Goal: Find specific page/section: Find specific page/section

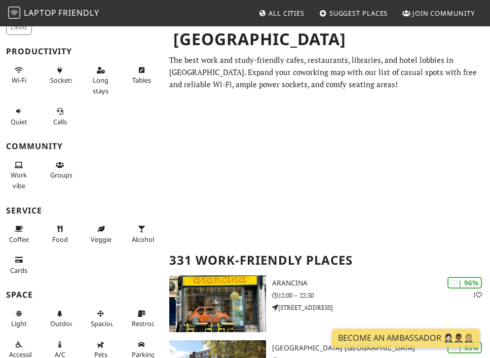
scroll to position [75, 0]
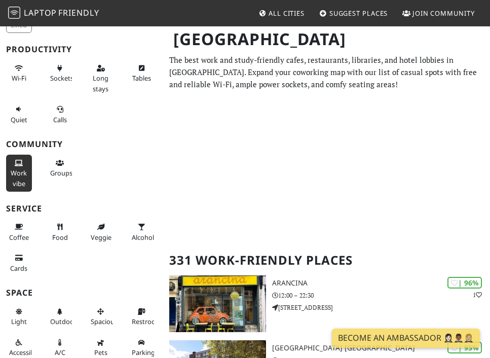
click at [15, 168] on span "Work vibe" at bounding box center [19, 177] width 16 height 19
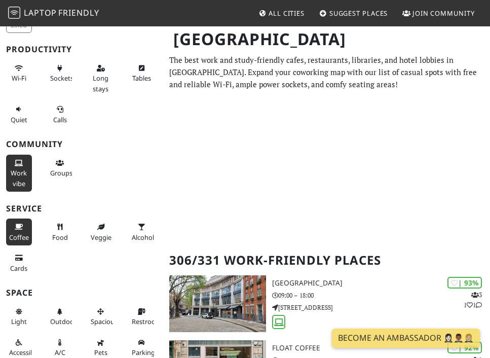
click at [26, 228] on button "Coffee" at bounding box center [19, 232] width 26 height 27
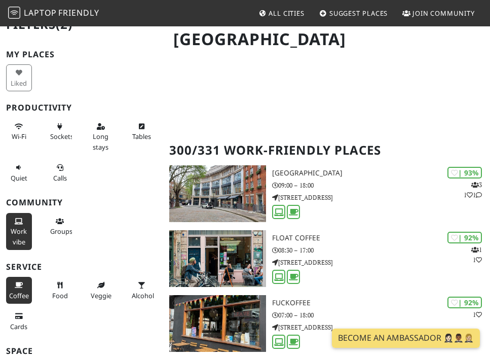
scroll to position [0, 0]
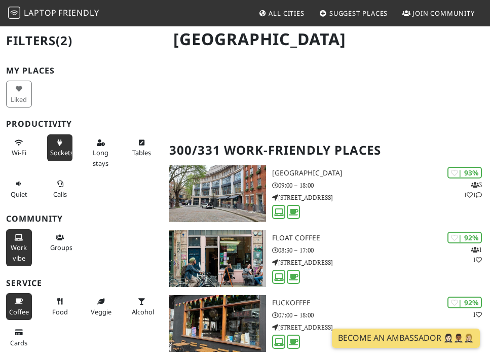
drag, startPoint x: 16, startPoint y: 154, endPoint x: 65, endPoint y: 150, distance: 49.4
click at [17, 154] on span "Wi-Fi" at bounding box center [19, 152] width 15 height 9
click at [65, 150] on span "Sockets" at bounding box center [61, 152] width 23 height 9
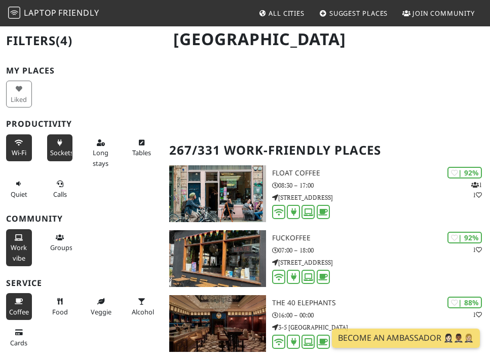
click at [65, 150] on span "Sockets" at bounding box center [61, 152] width 23 height 9
click at [60, 145] on icon at bounding box center [60, 143] width 8 height 7
click at [7, 158] on button "Wi-Fi" at bounding box center [19, 147] width 26 height 27
click at [11, 153] on button "Wi-Fi" at bounding box center [19, 147] width 26 height 27
click at [57, 143] on icon at bounding box center [60, 143] width 8 height 7
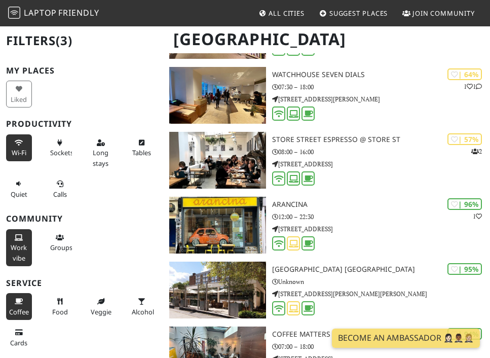
scroll to position [2066, 0]
